Goal: Information Seeking & Learning: Compare options

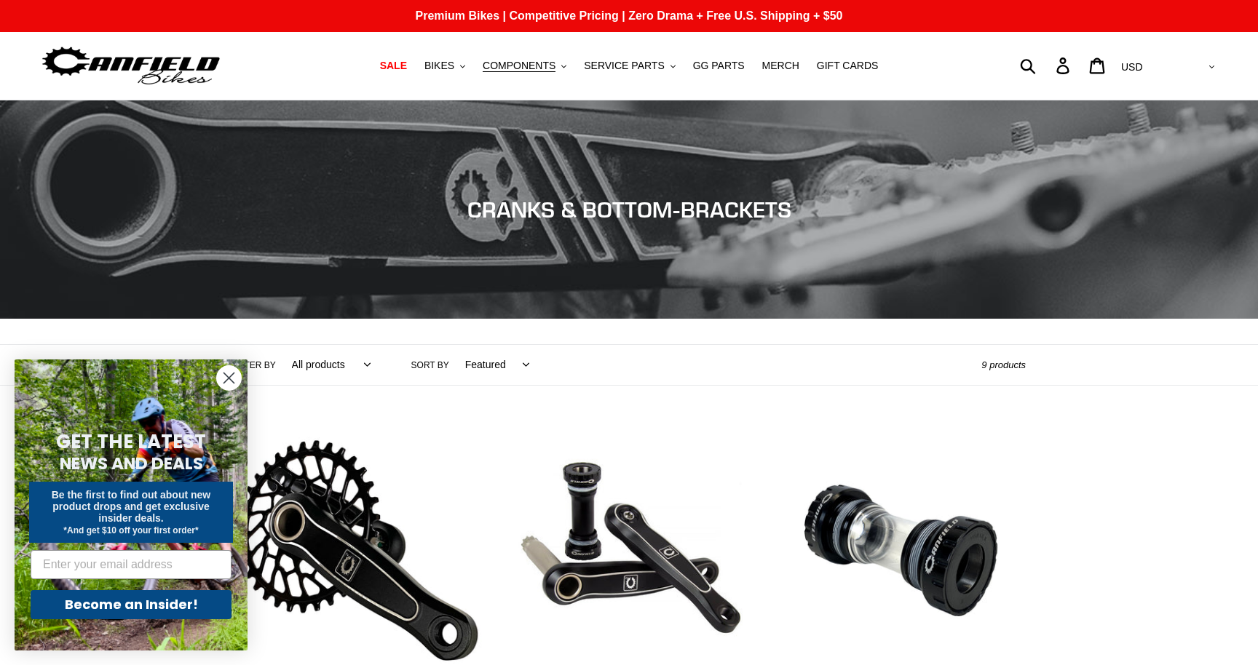
click at [228, 376] on icon "Close dialog" at bounding box center [229, 378] width 10 height 10
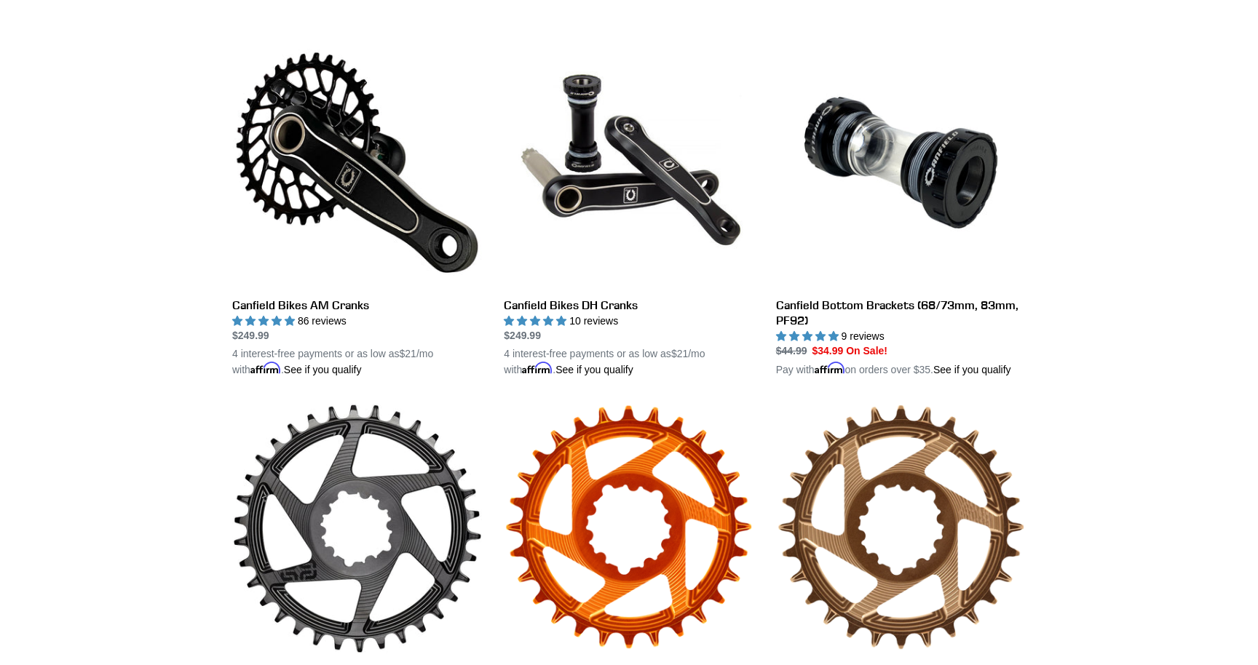
scroll to position [393, 0]
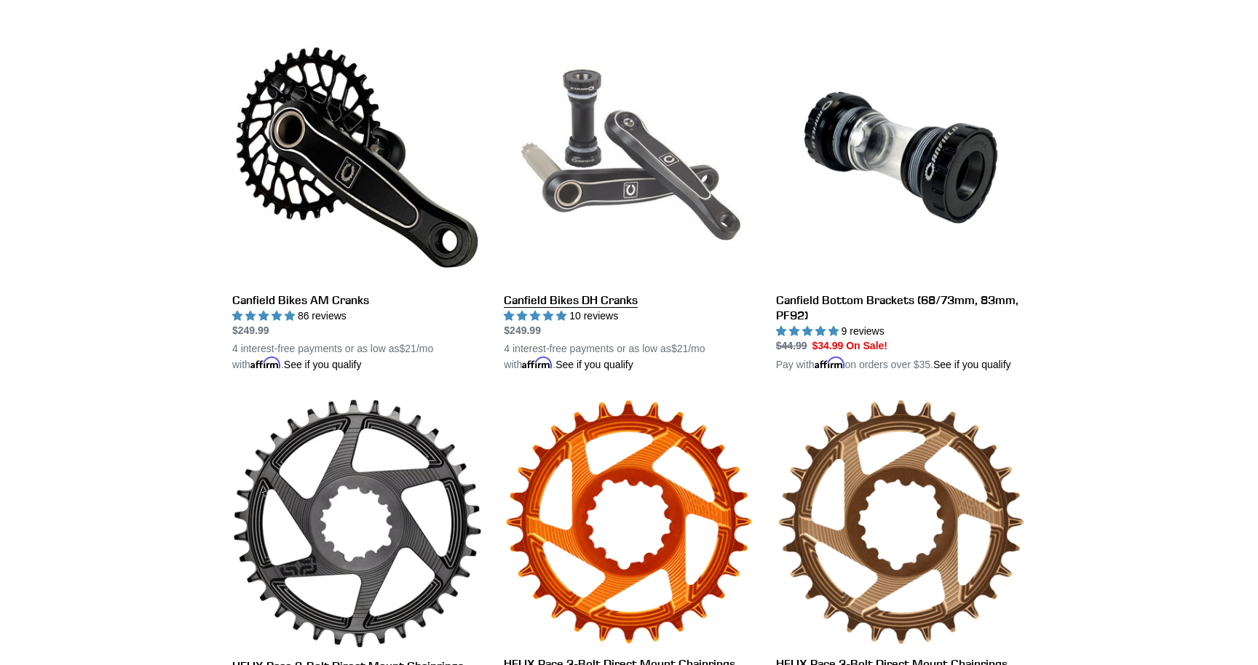
click at [616, 296] on link "Canfield Bikes DH Cranks" at bounding box center [629, 203] width 250 height 341
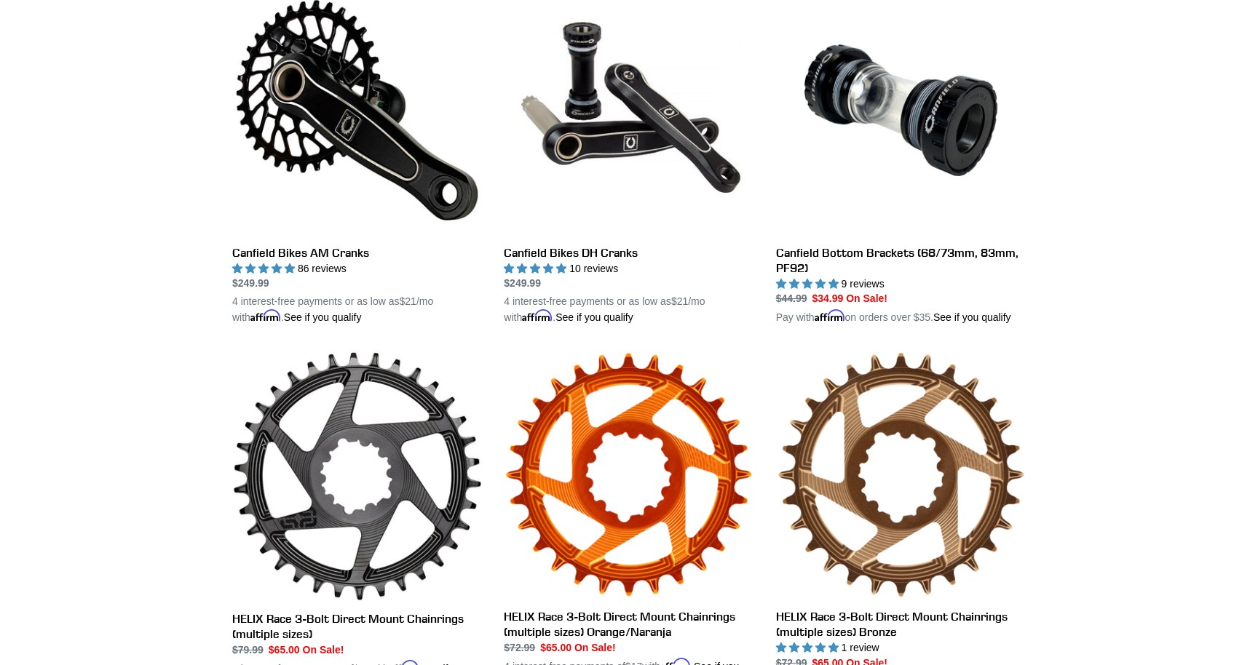
scroll to position [318, 0]
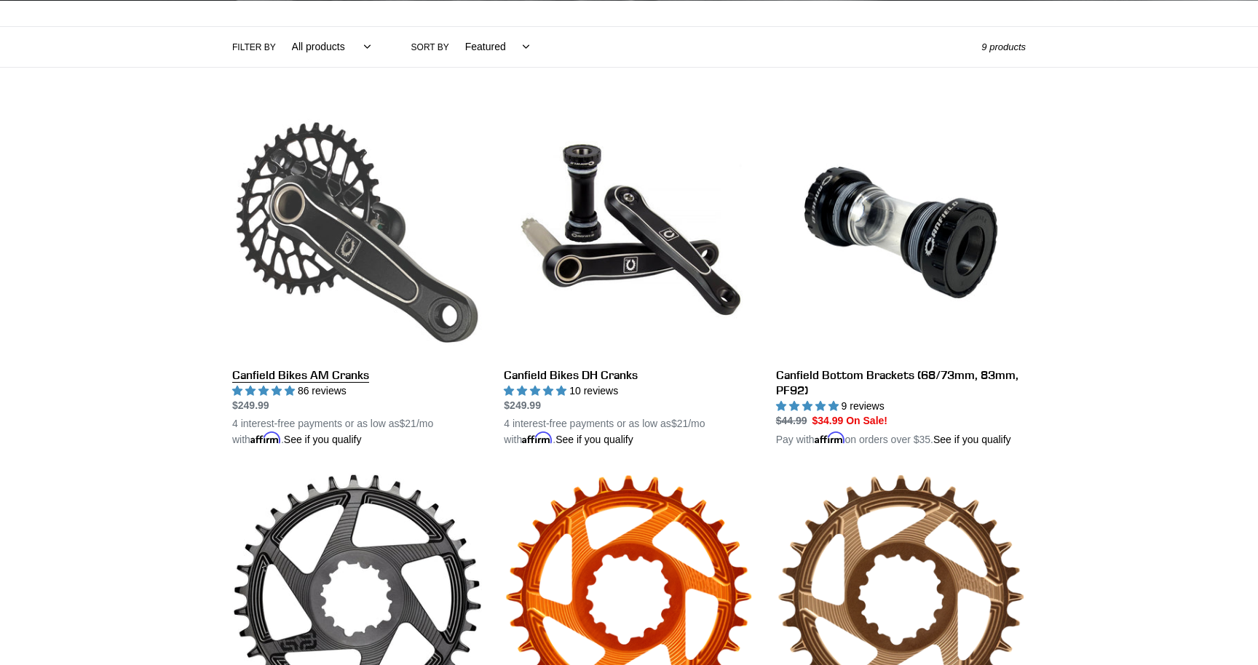
click at [328, 225] on link "Canfield Bikes AM Cranks" at bounding box center [357, 278] width 250 height 341
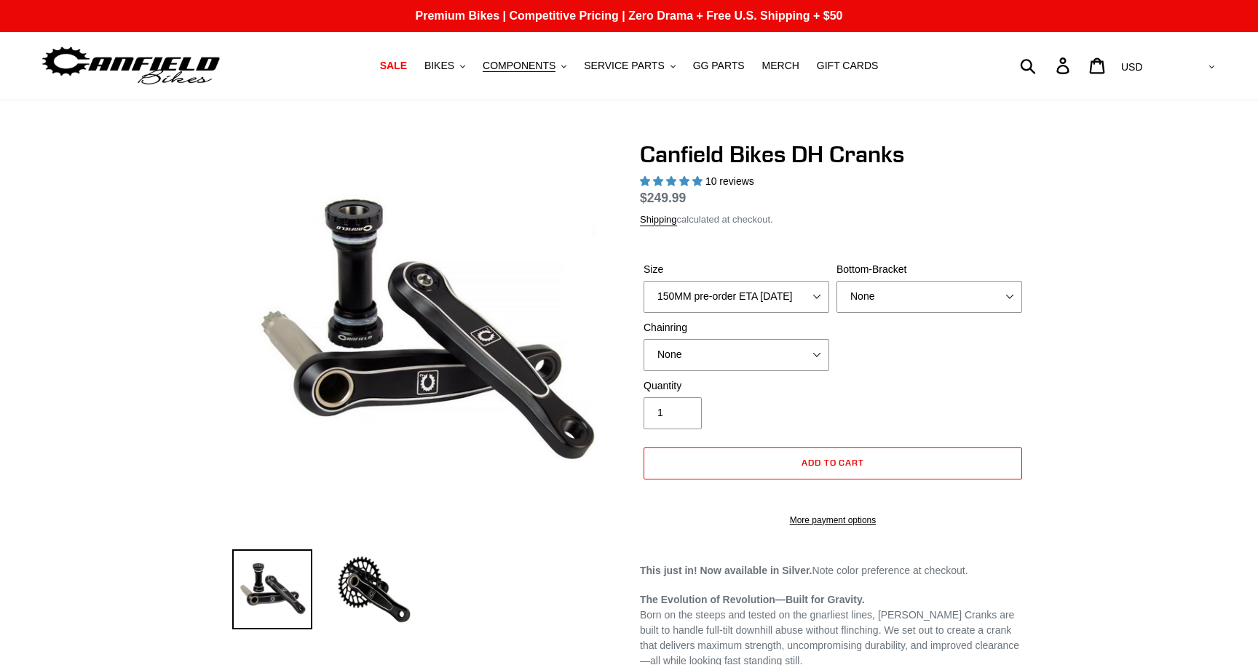
select select "highest-rating"
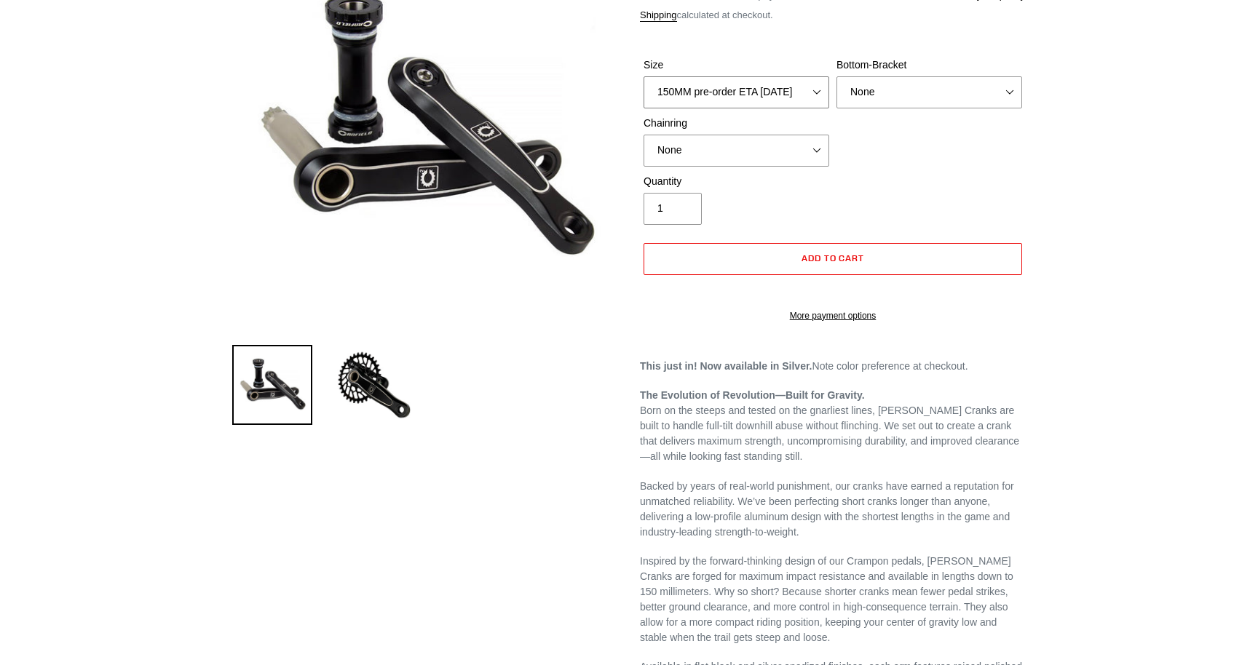
scroll to position [338, 0]
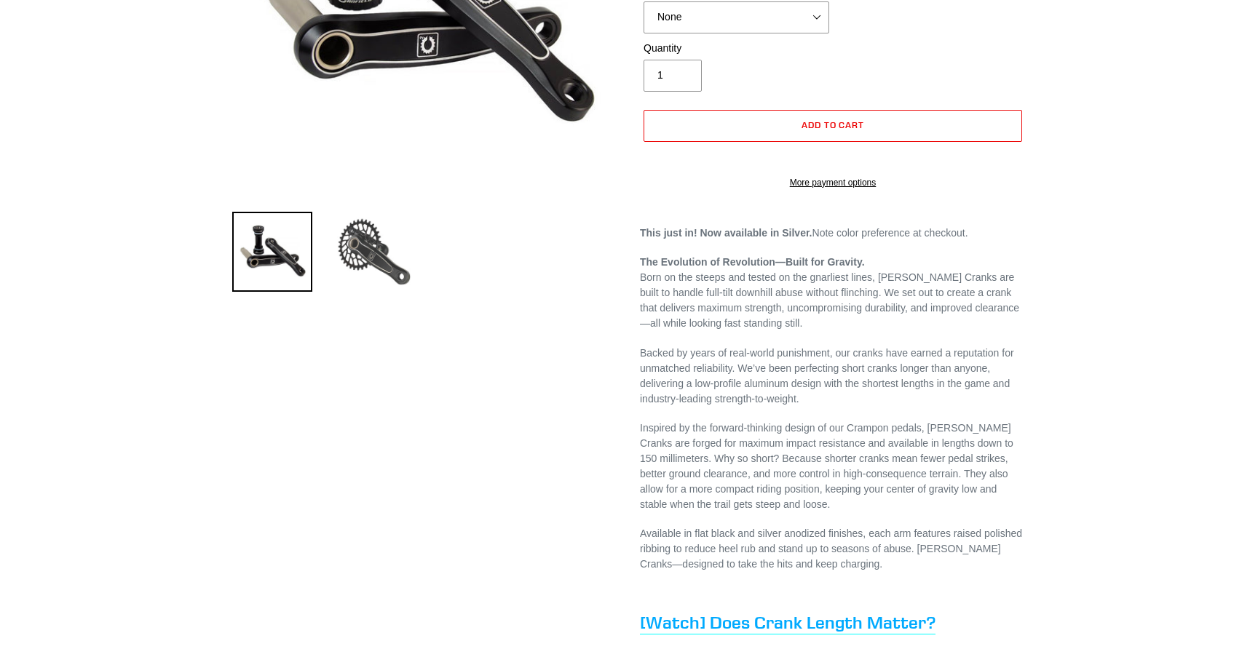
click at [347, 263] on img at bounding box center [374, 252] width 80 height 80
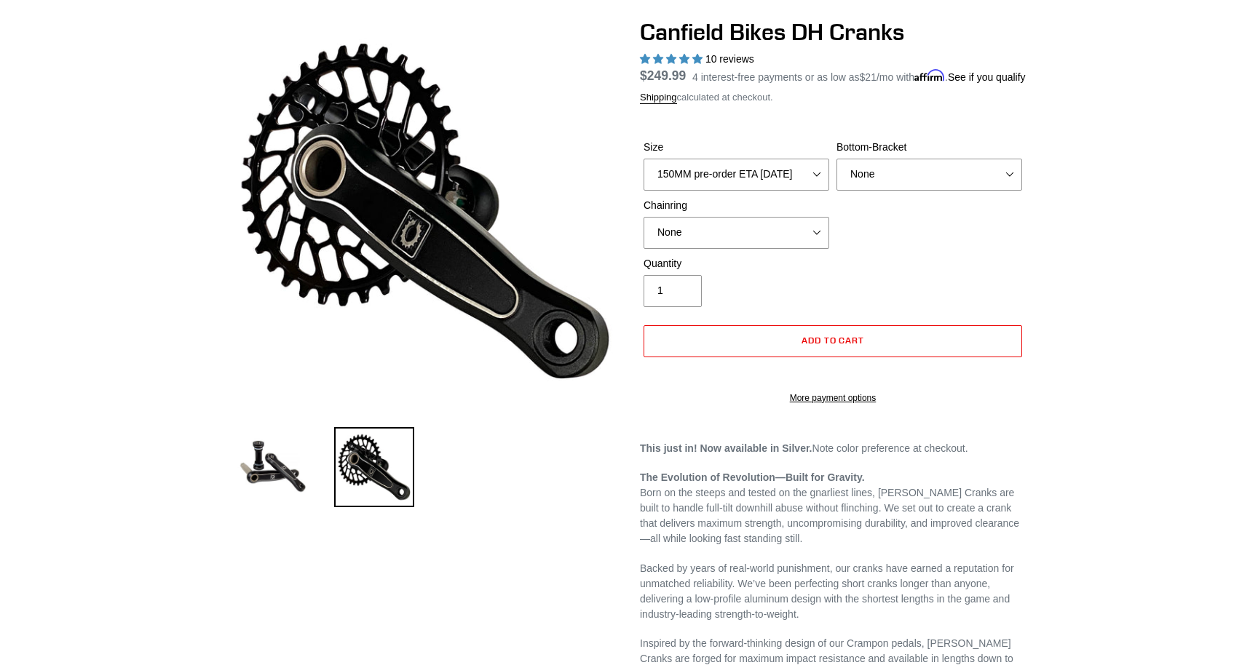
scroll to position [46, 0]
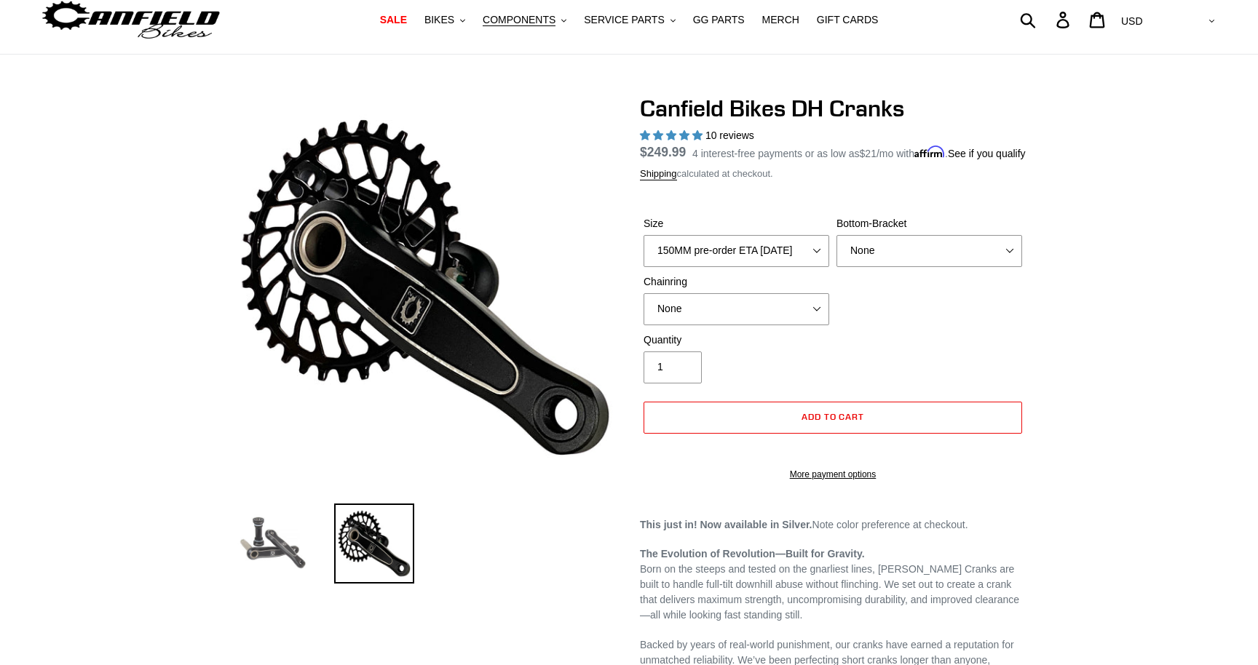
click at [270, 543] on img at bounding box center [272, 544] width 80 height 80
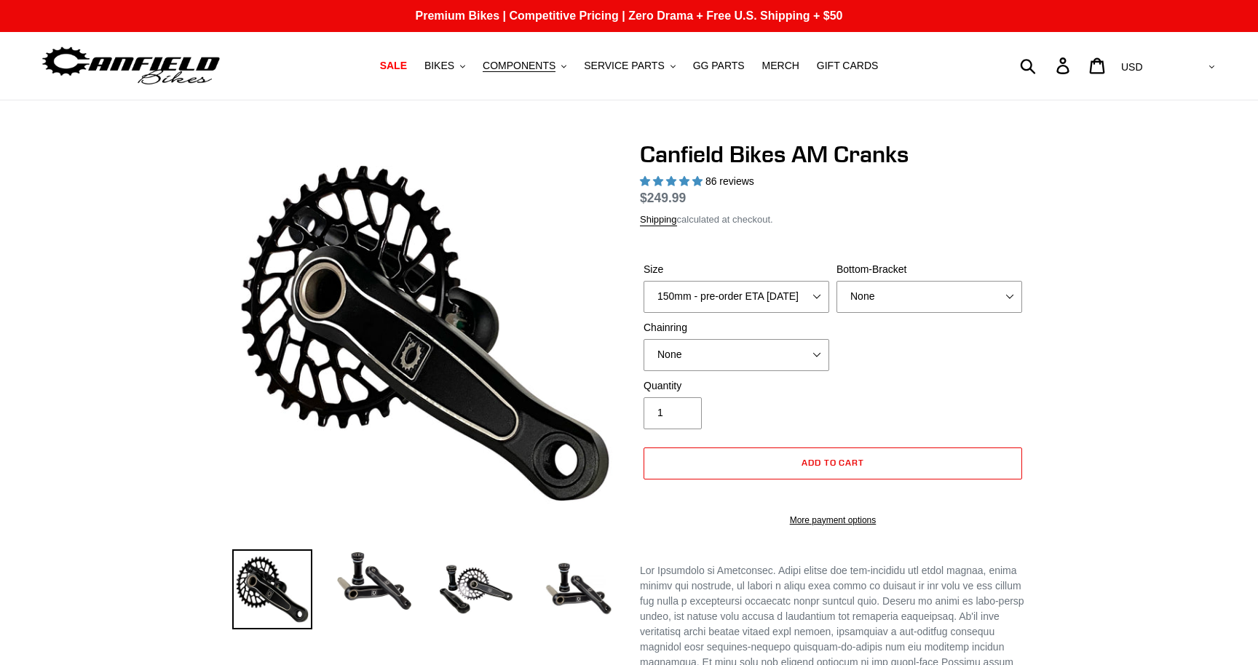
select select "highest-rating"
click at [368, 589] on img at bounding box center [374, 582] width 80 height 64
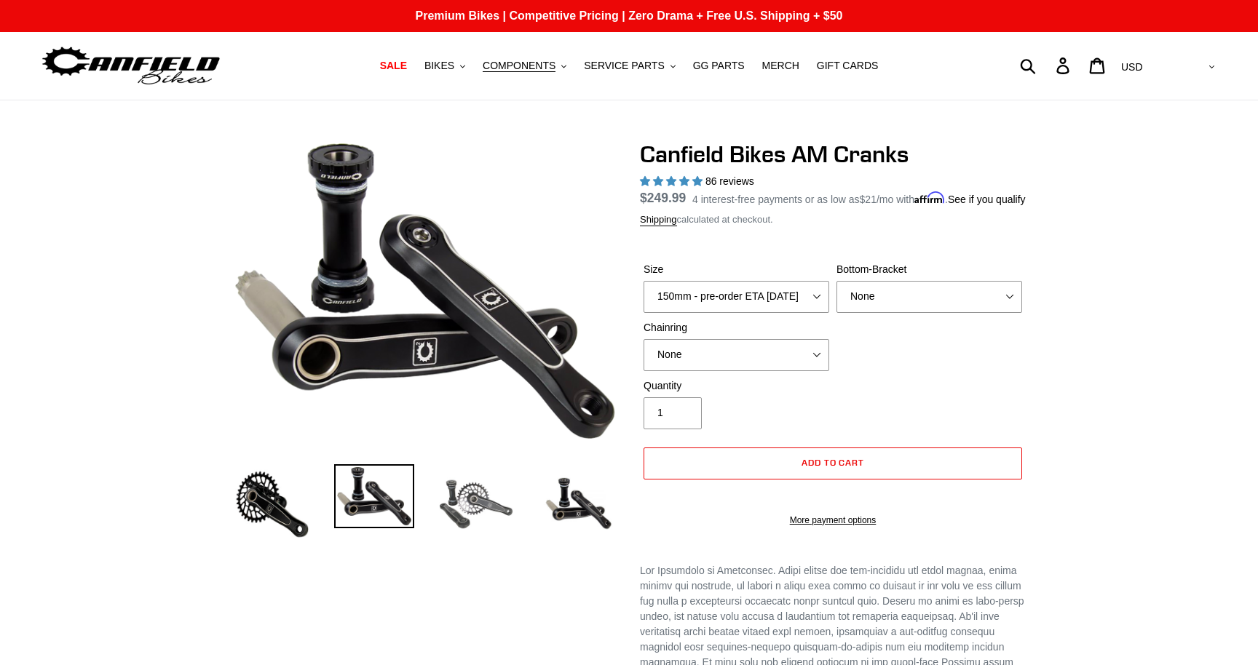
click at [454, 514] on img at bounding box center [476, 504] width 80 height 80
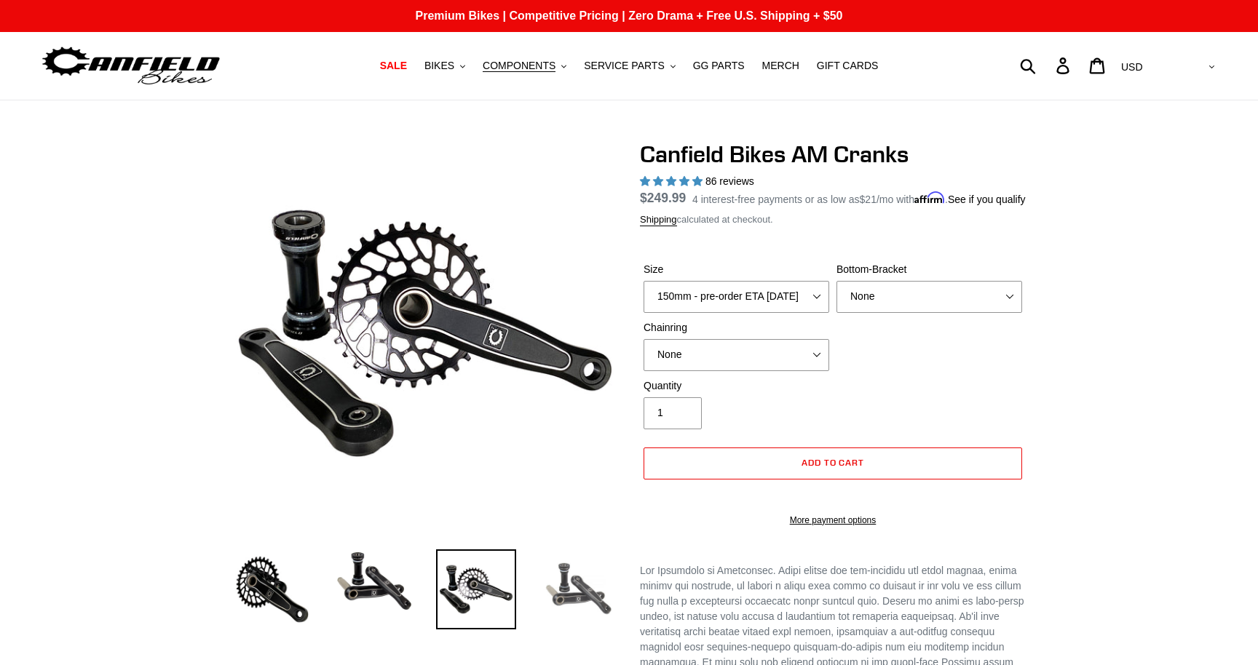
click at [561, 579] on img at bounding box center [578, 590] width 80 height 80
